Goal: Transaction & Acquisition: Book appointment/travel/reservation

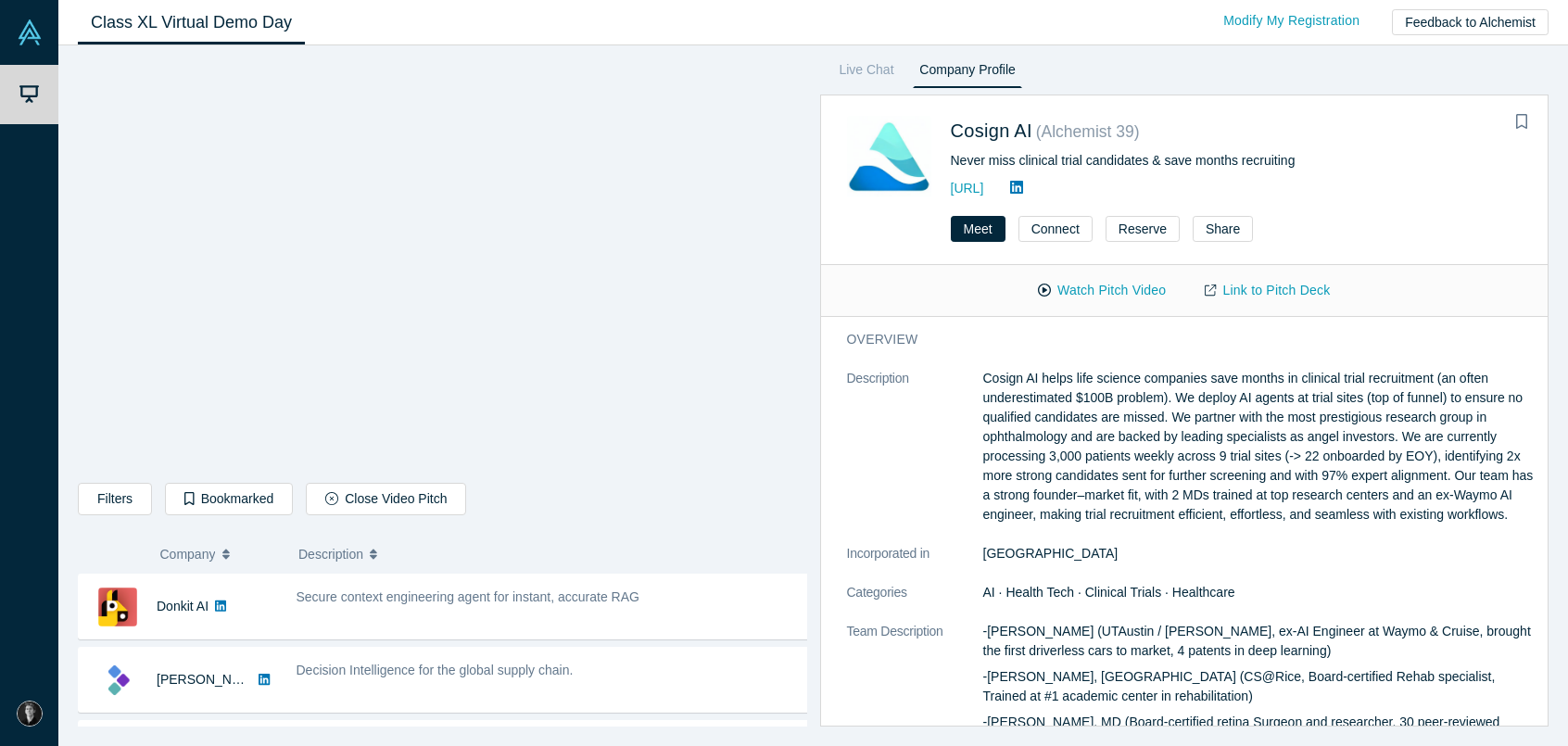
scroll to position [344, 0]
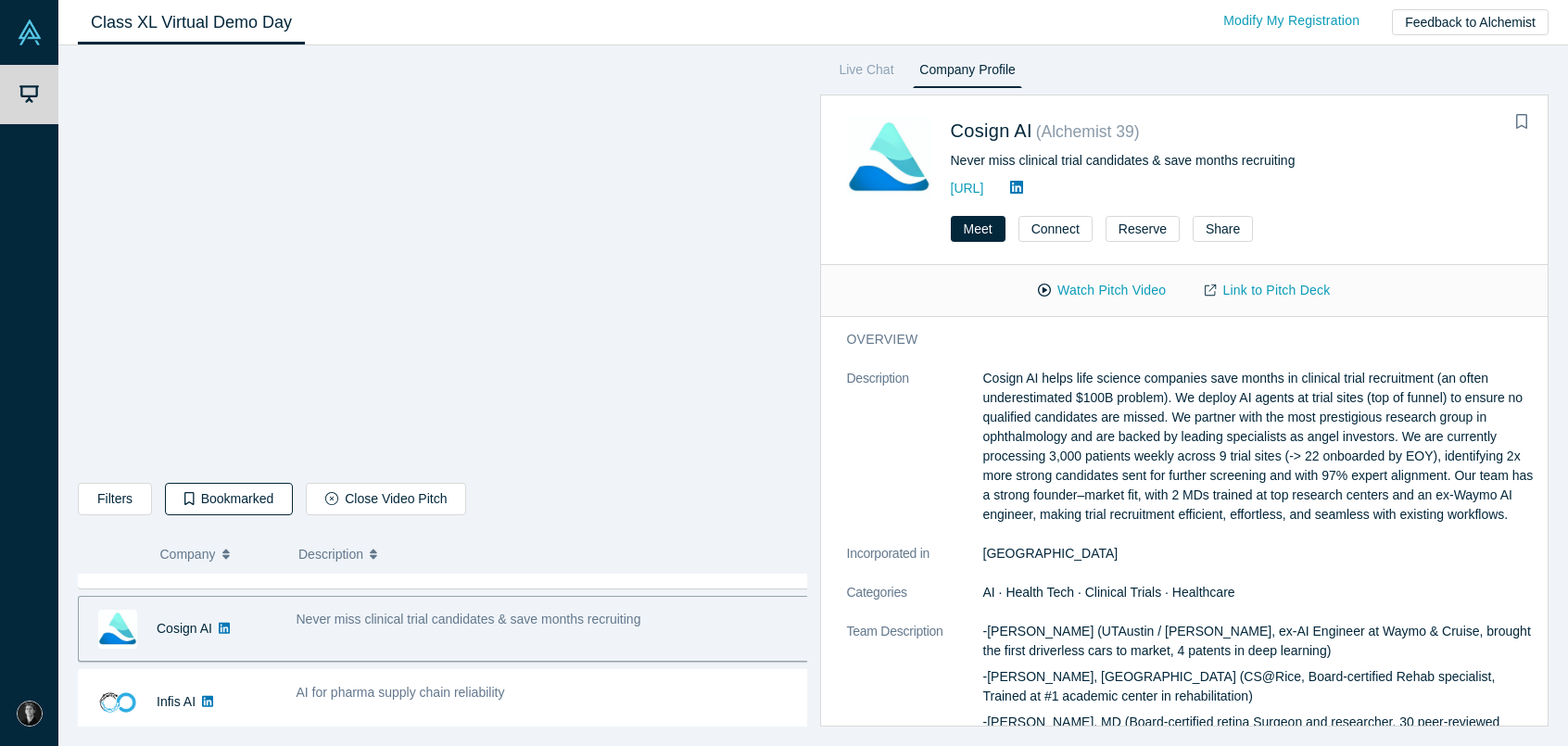
click at [240, 504] on button "Bookmarked" at bounding box center [229, 499] width 128 height 32
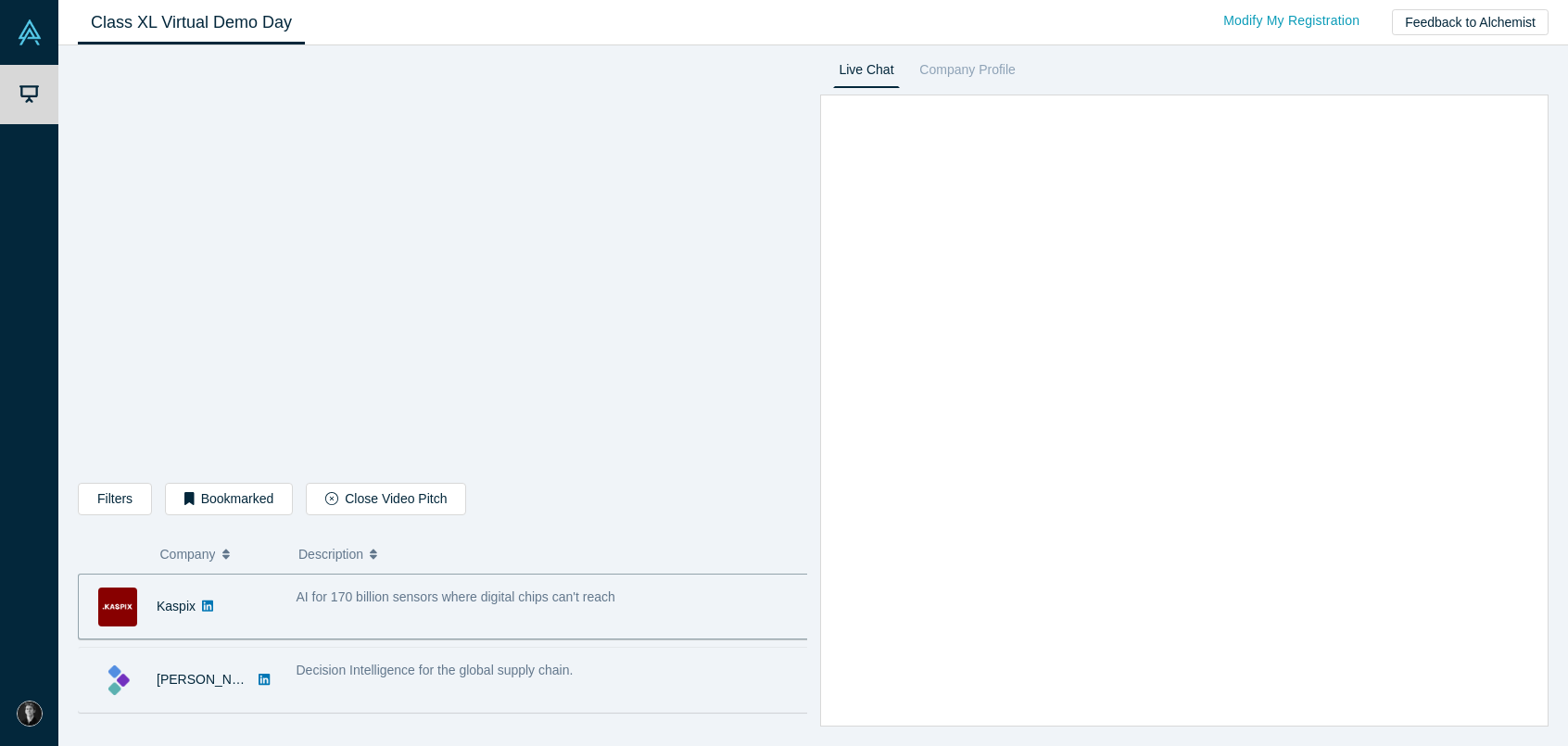
click at [381, 661] on div "Decision Intelligence for the global supply chain." at bounding box center [553, 670] width 514 height 20
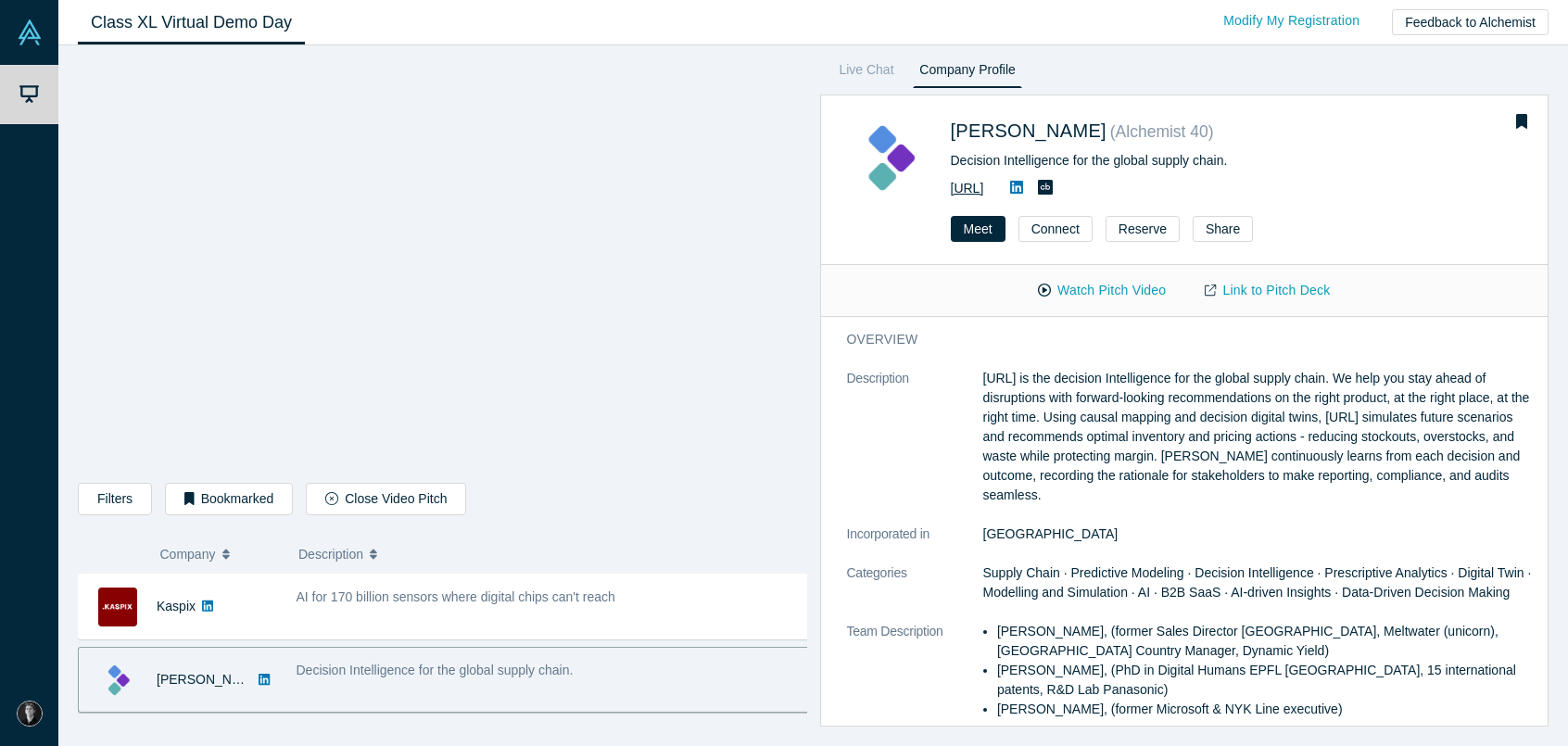
click at [984, 188] on link "[URL]" at bounding box center [967, 187] width 33 height 15
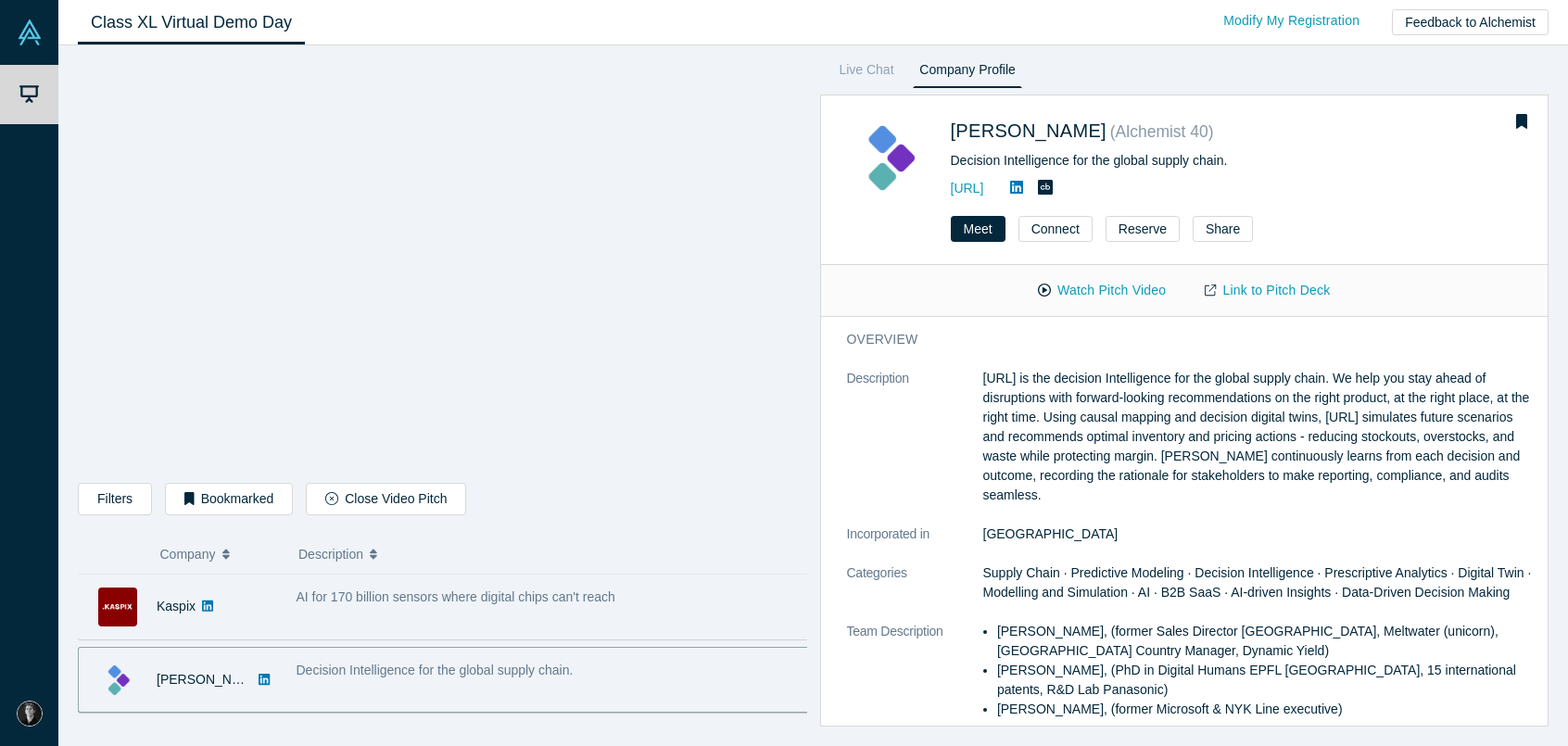
click at [239, 614] on div "Kaspix" at bounding box center [178, 607] width 198 height 64
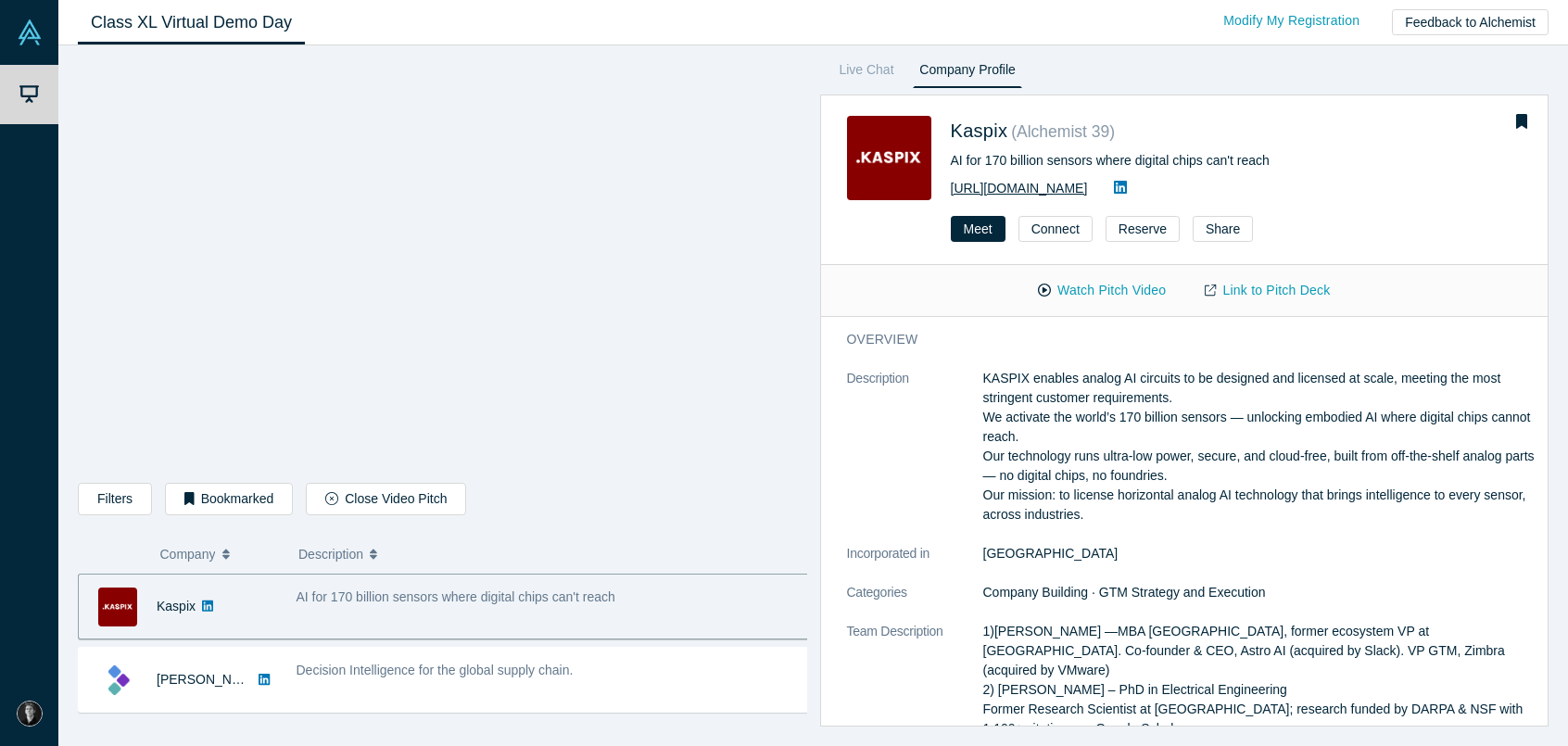
click at [1013, 192] on link "[URL][DOMAIN_NAME]" at bounding box center [1019, 187] width 137 height 15
click at [991, 227] on button "Meet" at bounding box center [978, 229] width 55 height 26
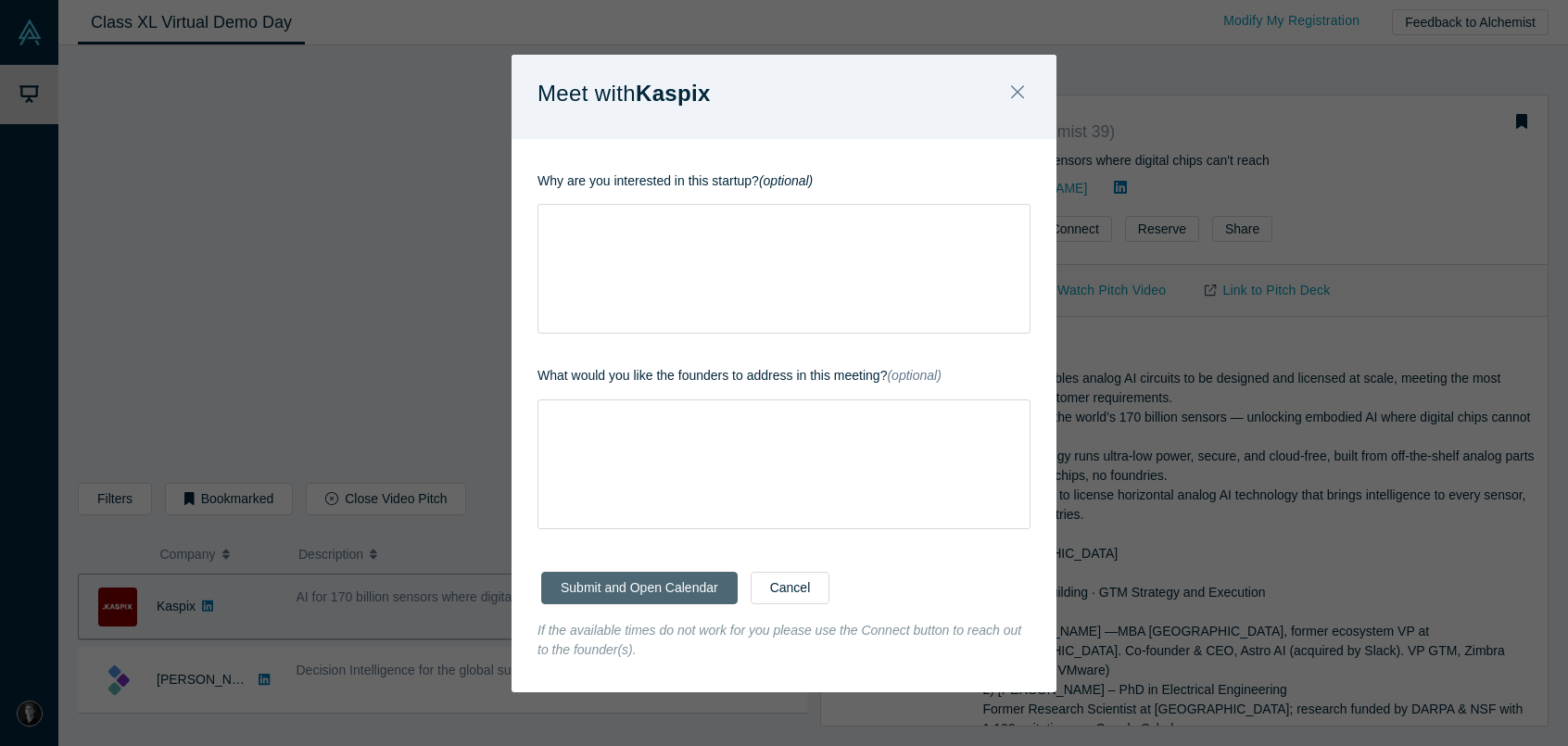
click at [679, 585] on button "Submit and Open Calendar" at bounding box center [640, 588] width 196 height 32
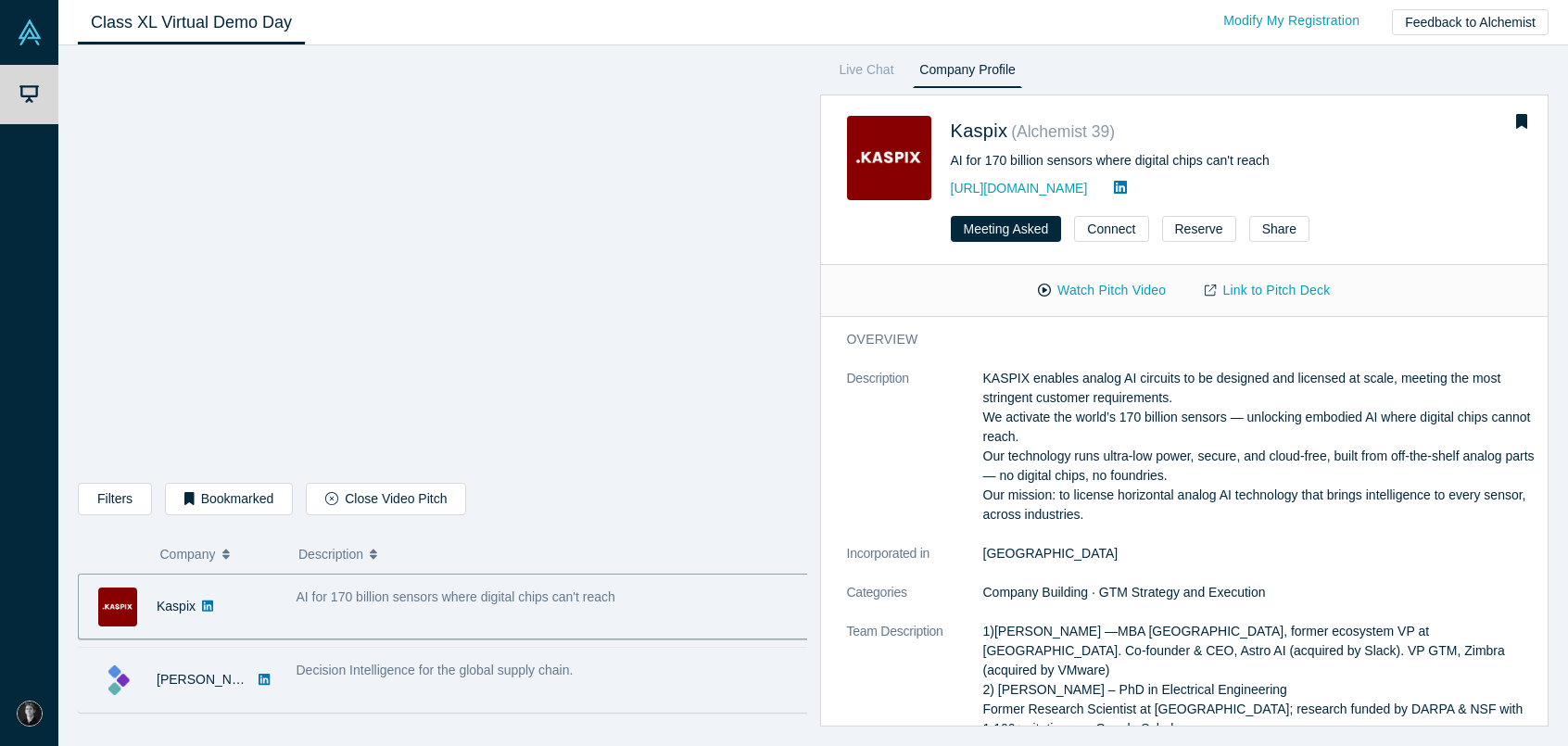
click at [329, 689] on div "Decision Intelligence for the global supply chain." at bounding box center [553, 679] width 534 height 58
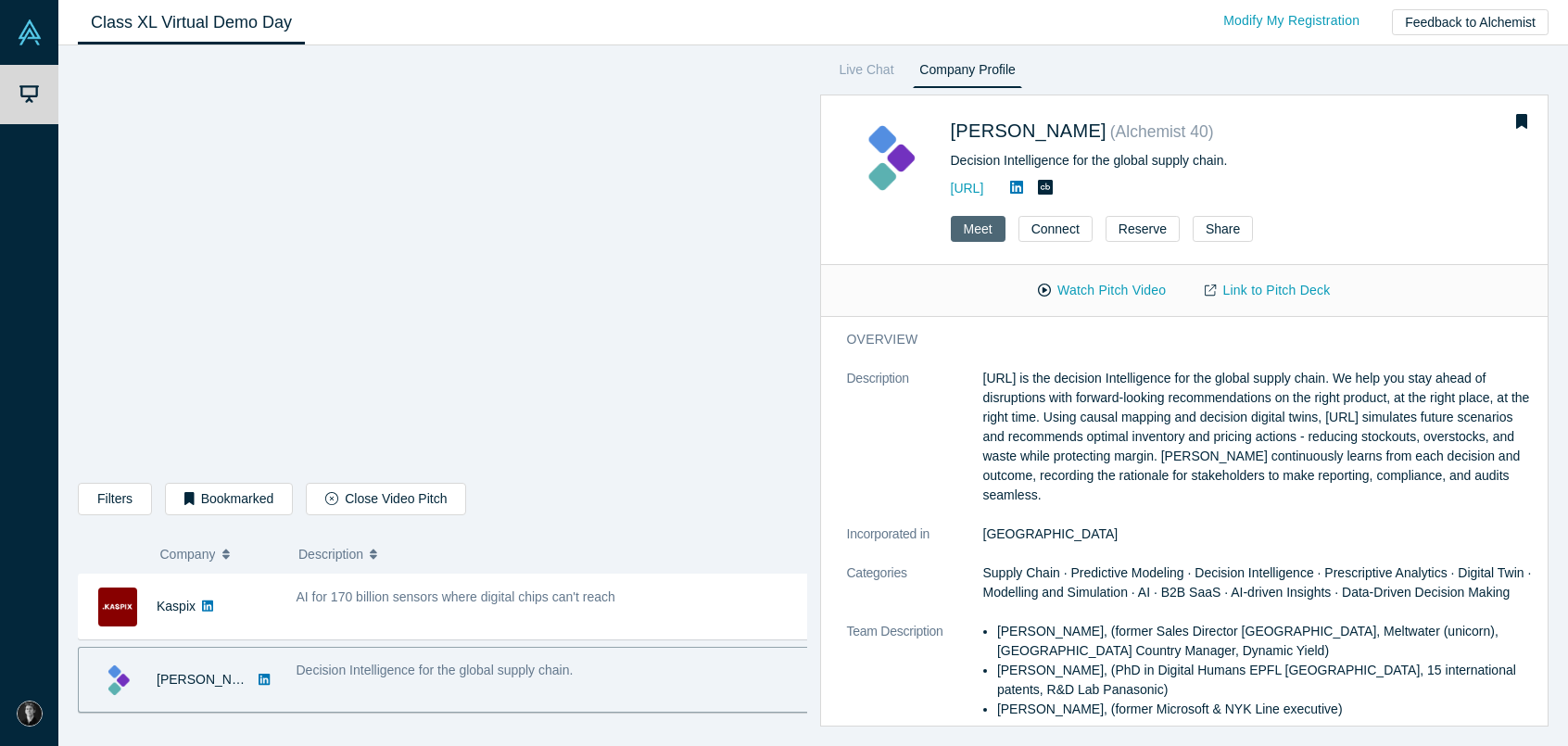
click at [989, 230] on button "Meet" at bounding box center [978, 229] width 55 height 26
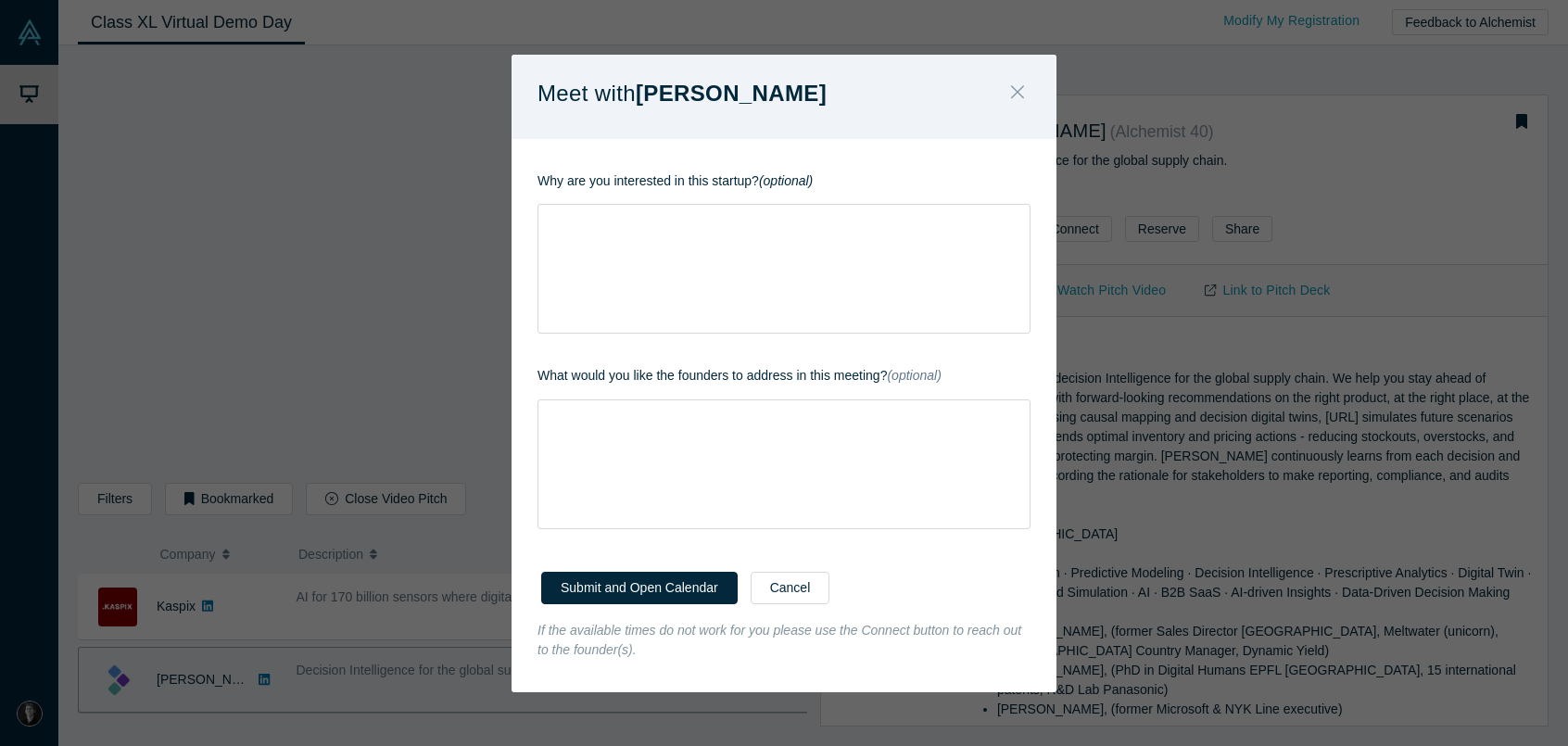
click at [1018, 97] on icon "Close" at bounding box center [1017, 91] width 13 height 21
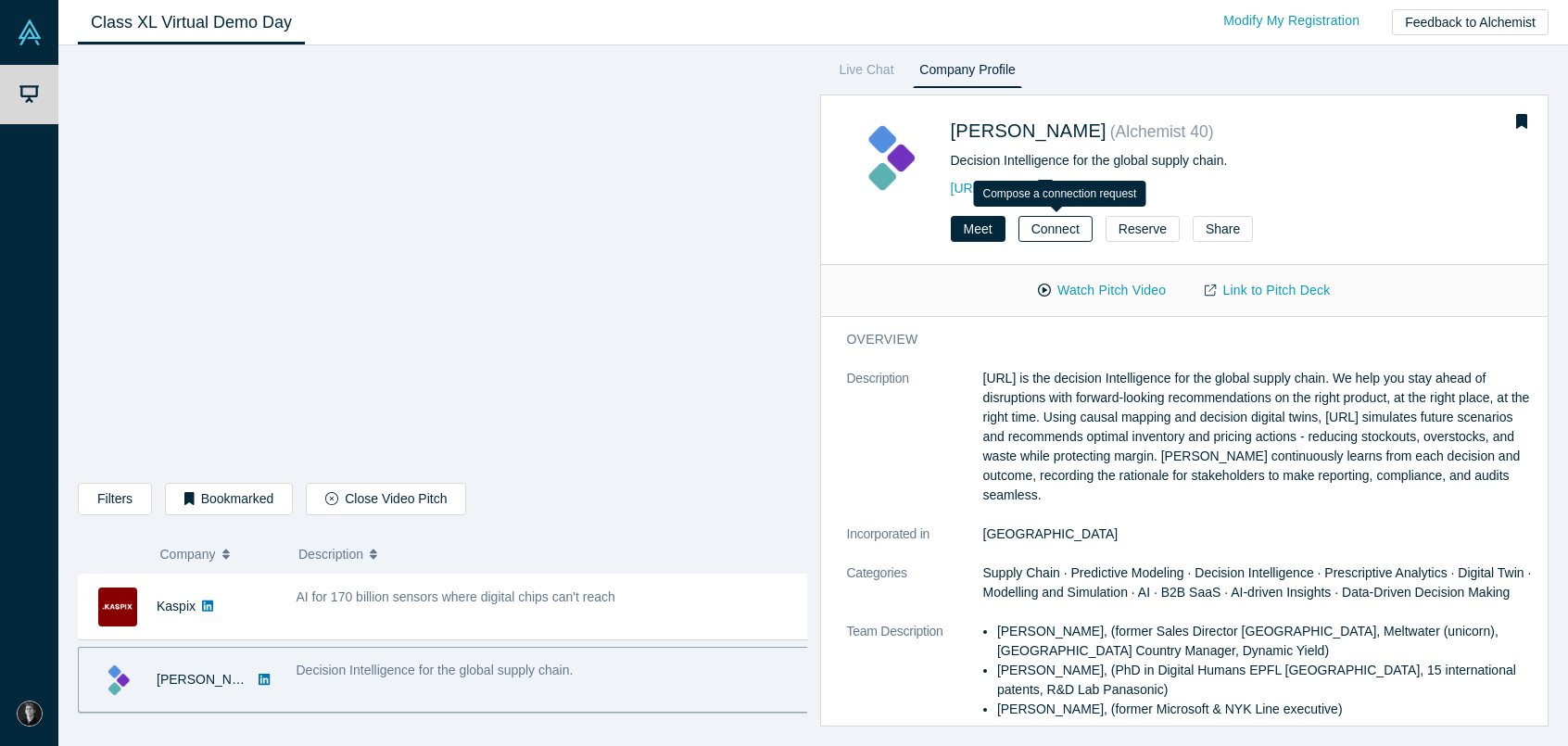
click at [1055, 233] on button "Connect" at bounding box center [1056, 229] width 75 height 26
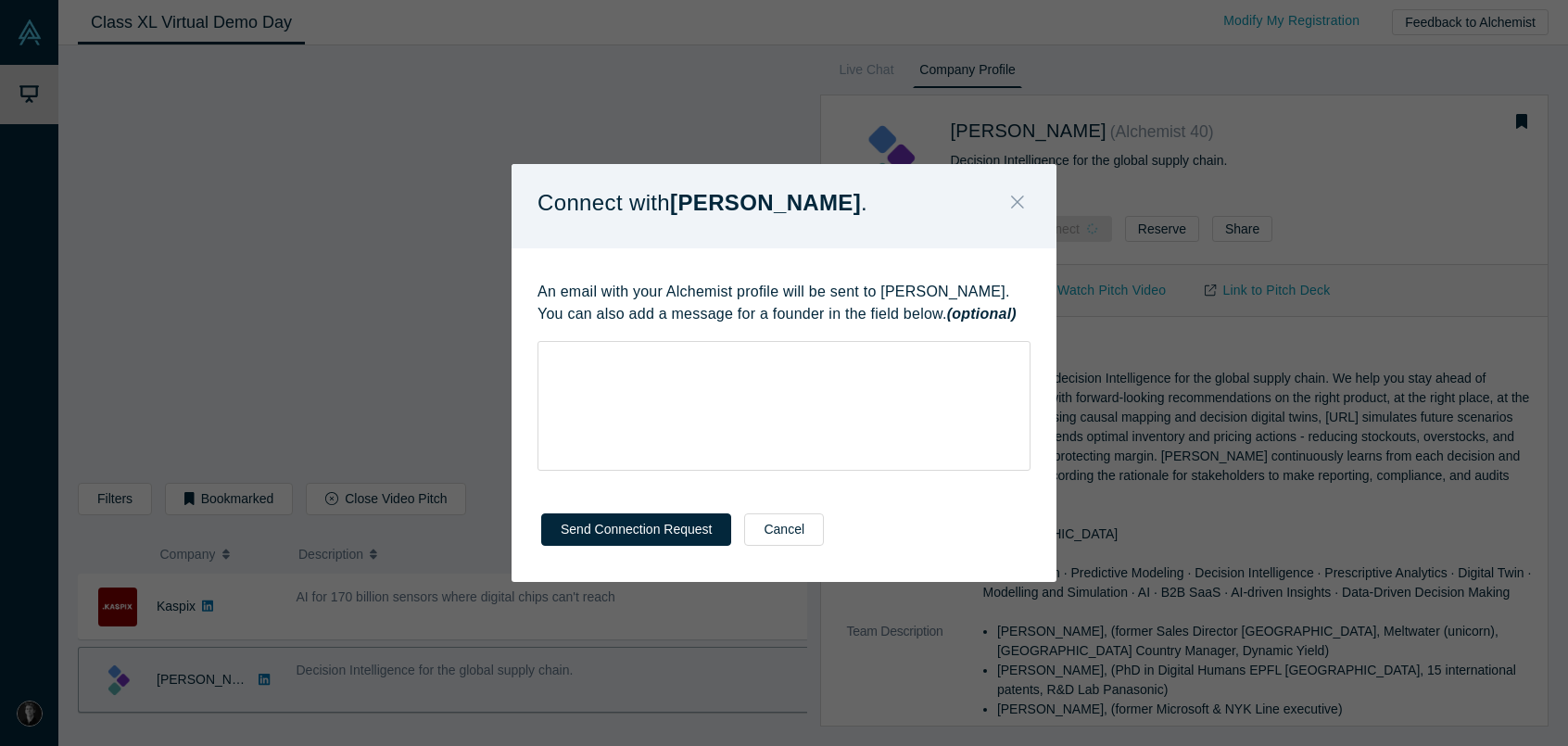
click at [1014, 205] on icon "Close" at bounding box center [1017, 201] width 13 height 13
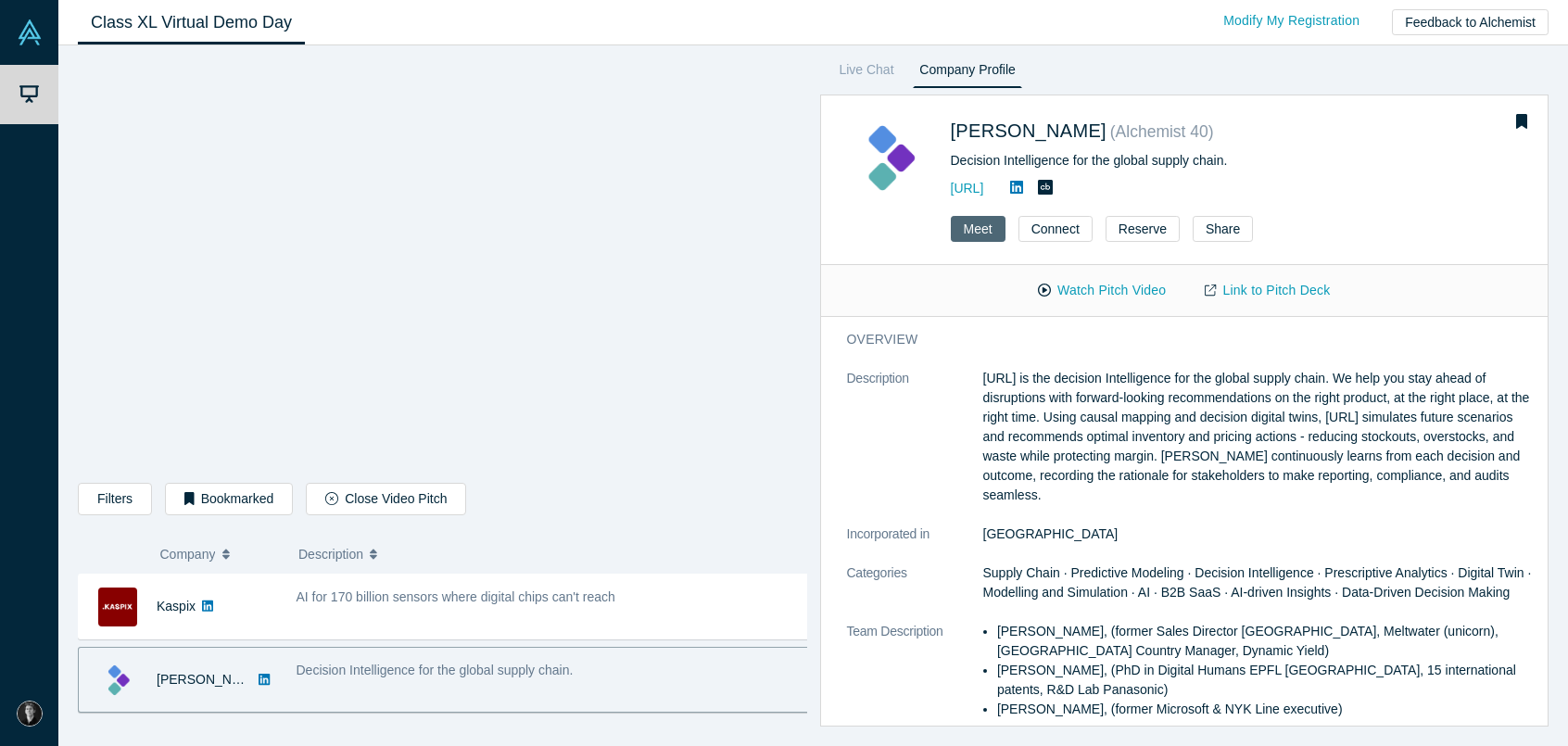
click at [967, 220] on button "Meet" at bounding box center [978, 229] width 55 height 26
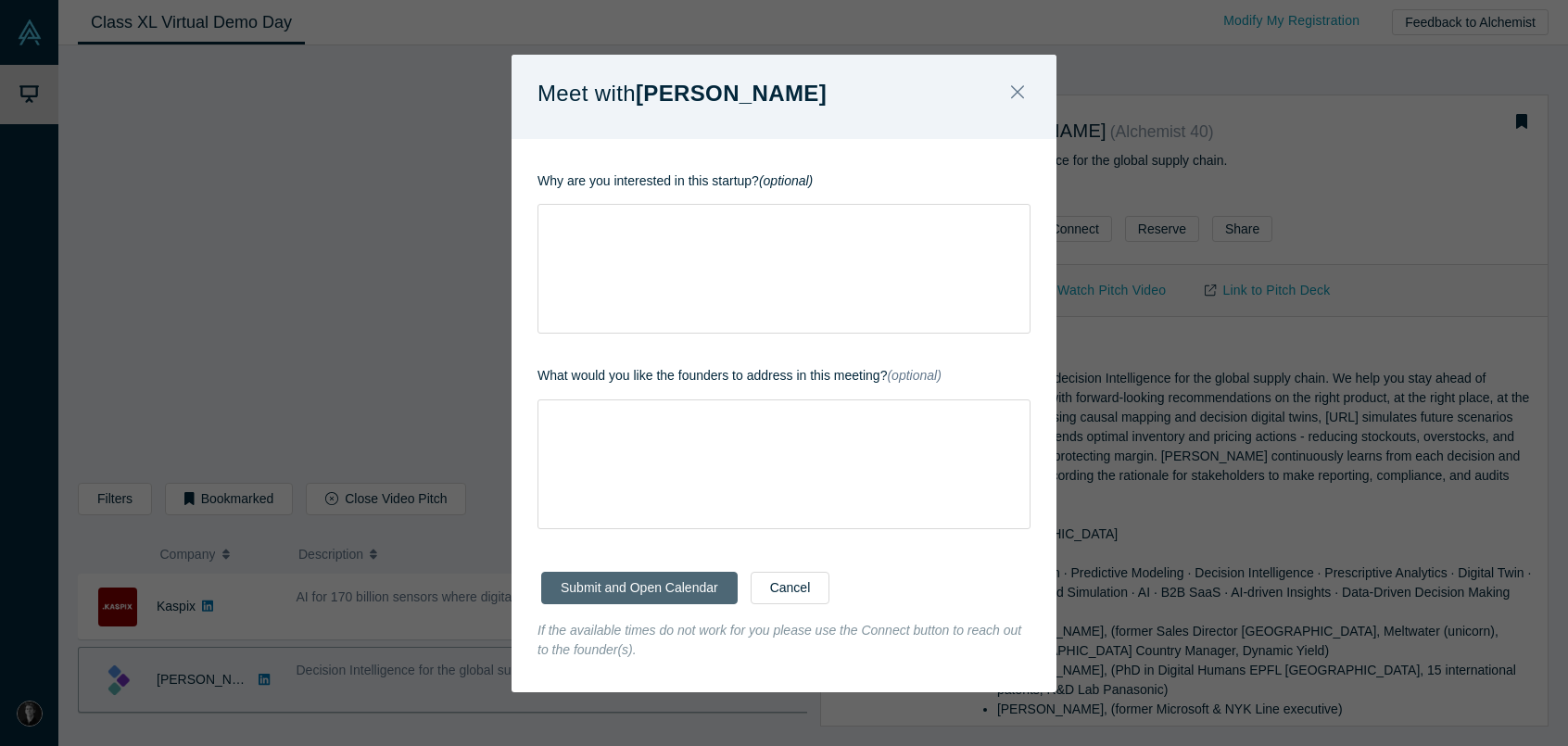
click at [670, 590] on button "Submit and Open Calendar" at bounding box center [640, 588] width 196 height 32
